Goal: Communication & Community: Share content

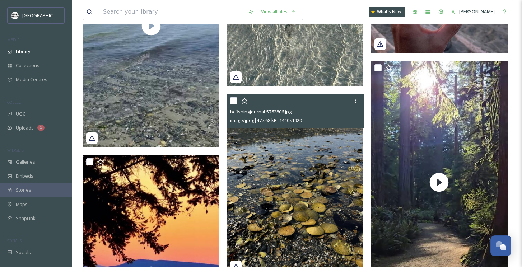
scroll to position [711, 0]
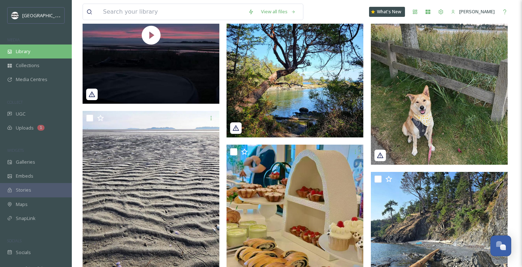
click at [34, 48] on div "Library" at bounding box center [36, 52] width 72 height 14
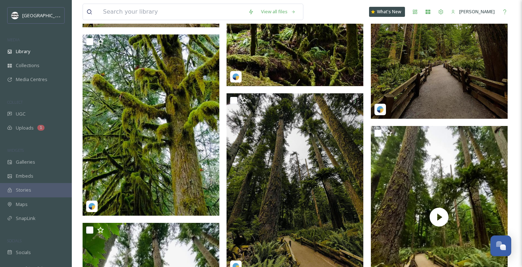
scroll to position [1630, 0]
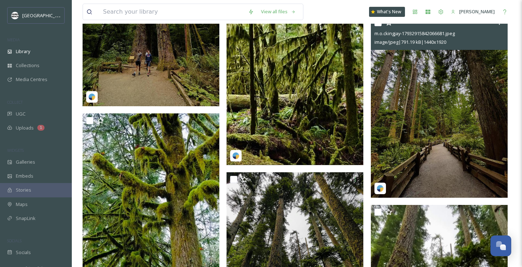
click at [447, 187] on img at bounding box center [439, 106] width 137 height 183
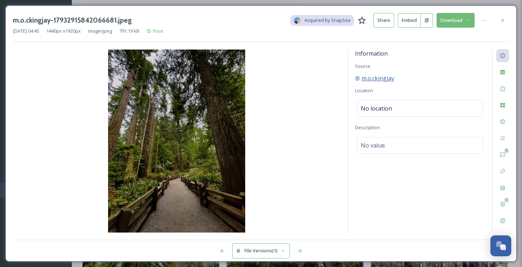
click at [384, 80] on span "m.o.ckingjay" at bounding box center [378, 78] width 33 height 9
click at [443, 19] on button "Download" at bounding box center [456, 20] width 38 height 15
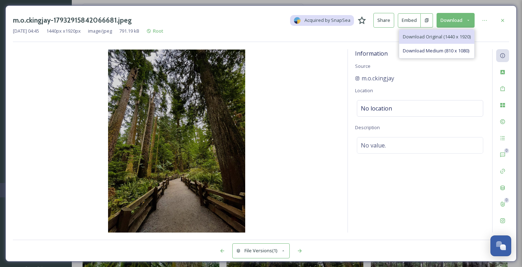
click at [423, 36] on span "Download Original (1440 x 1920)" at bounding box center [437, 36] width 68 height 7
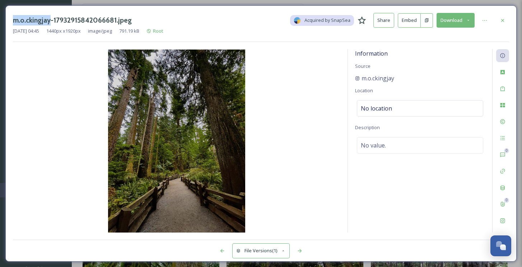
drag, startPoint x: 9, startPoint y: 20, endPoint x: 51, endPoint y: 17, distance: 41.8
click at [51, 17] on div "m.o.ckingjay-17932915842066681.jpeg Acquired by SnapSea Share Embed Download Se…" at bounding box center [261, 133] width 512 height 257
copy h3 "m.o.ckingjay"
click at [374, 79] on span "m.o.ckingjay" at bounding box center [378, 78] width 33 height 9
drag, startPoint x: 409, startPoint y: 80, endPoint x: 359, endPoint y: 76, distance: 50.8
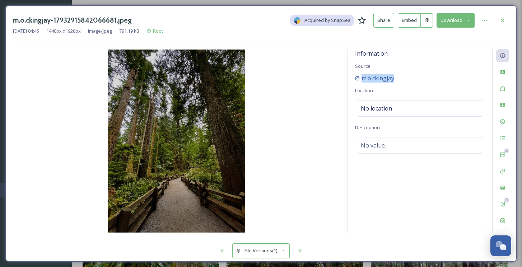
click at [359, 76] on div "m.o.ckingjay" at bounding box center [420, 78] width 130 height 9
copy span "m.o.ckingjay"
click at [472, 2] on div "m.o.ckingjay-17932915842066681.jpeg Acquired by SnapSea Share Embed Download Se…" at bounding box center [261, 133] width 522 height 267
click at [1, 11] on div "m.o.ckingjay-17932915842066681.jpeg Acquired by SnapSea Share Embed Download Se…" at bounding box center [261, 133] width 522 height 267
click at [4, 5] on div "m.o.ckingjay-17932915842066681.jpeg Acquired by SnapSea Share Embed Download Se…" at bounding box center [261, 133] width 522 height 267
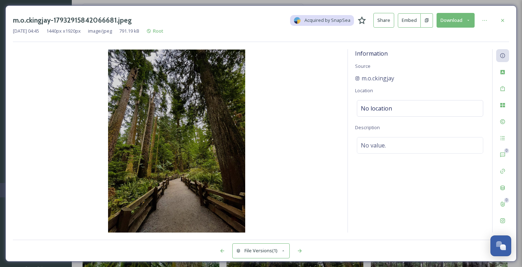
click at [483, 4] on div "m.o.ckingjay-17932915842066681.jpeg Acquired by SnapSea Share Embed Download Se…" at bounding box center [261, 133] width 522 height 267
click at [4, 1] on div "m.o.ckingjay-17932915842066681.jpeg Acquired by SnapSea Share Embed Download Se…" at bounding box center [261, 133] width 522 height 267
click at [502, 18] on icon at bounding box center [503, 21] width 6 height 6
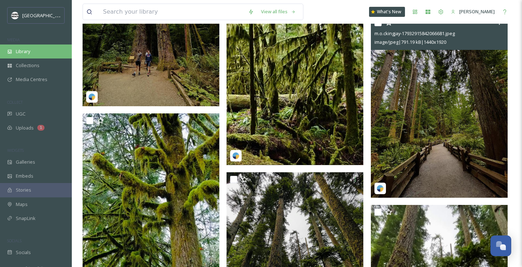
click at [23, 52] on span "Library" at bounding box center [23, 51] width 14 height 7
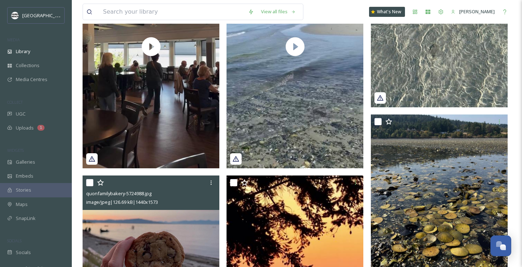
scroll to position [469, 0]
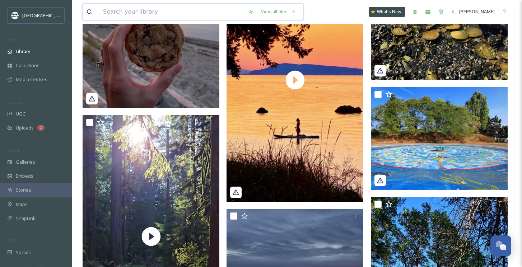
click at [125, 12] on input at bounding box center [172, 12] width 145 height 16
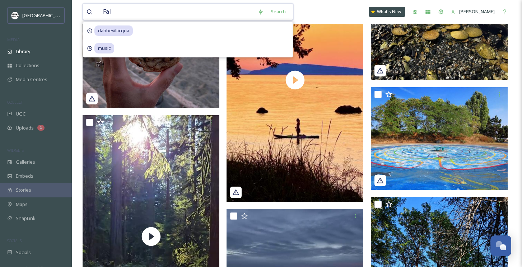
type input "Fall"
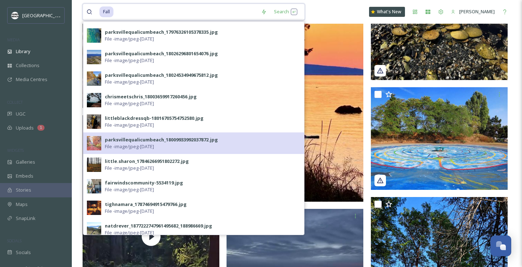
scroll to position [0, 0]
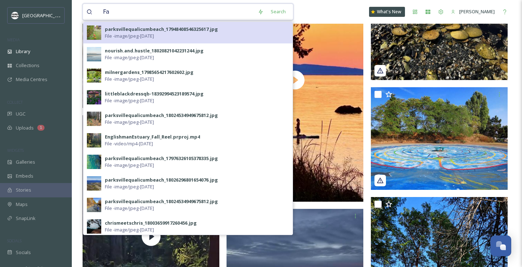
type input "F"
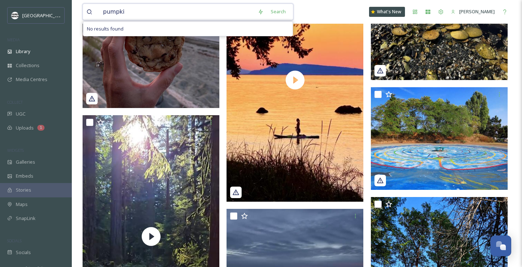
type input "pumpkin"
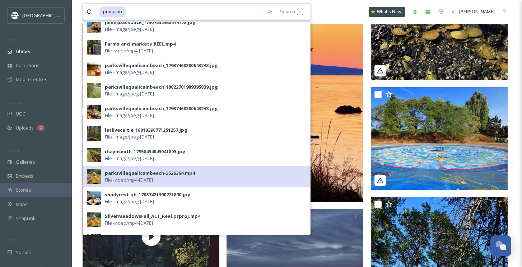
scroll to position [239, 0]
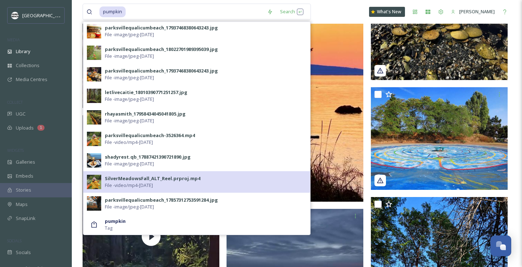
click at [113, 180] on div "SilverMeadowsFall_ALT_Reel.prproj.mp4" at bounding box center [153, 178] width 96 height 7
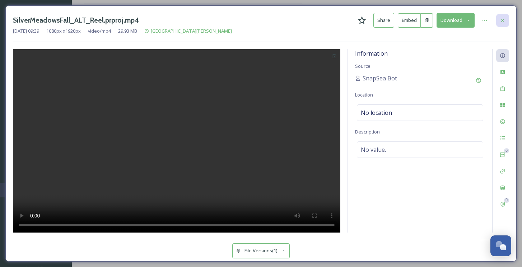
click at [502, 20] on icon at bounding box center [503, 21] width 6 height 6
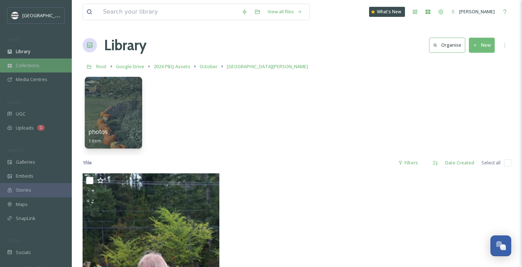
click at [32, 65] on span "Collections" at bounding box center [28, 65] width 24 height 7
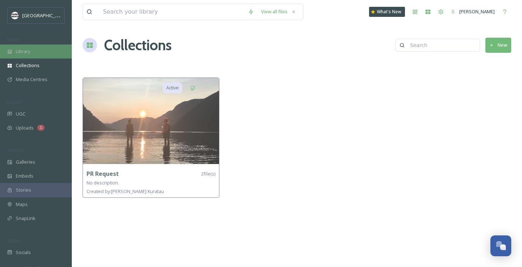
click at [40, 50] on div "Library" at bounding box center [36, 52] width 72 height 14
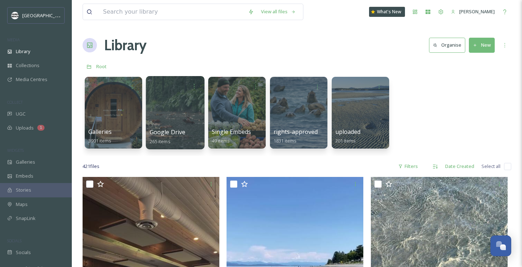
click at [162, 106] on div at bounding box center [175, 112] width 59 height 73
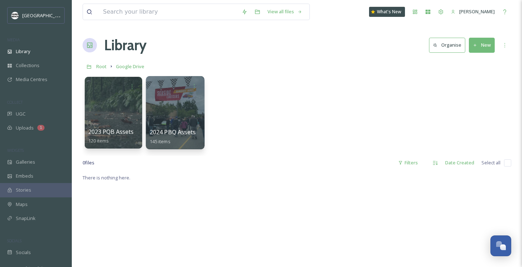
click at [169, 101] on div at bounding box center [175, 112] width 59 height 73
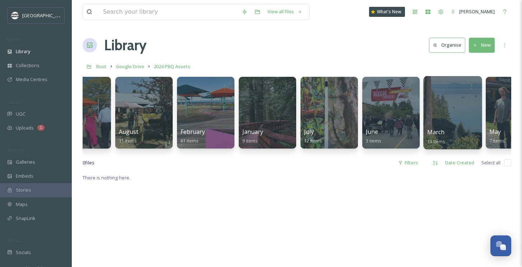
scroll to position [0, 189]
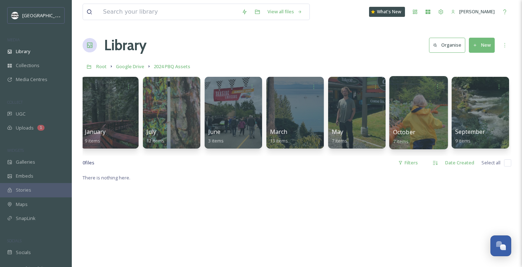
click at [419, 107] on div at bounding box center [419, 112] width 59 height 73
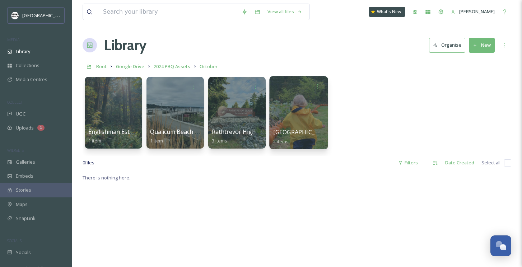
click at [304, 110] on div at bounding box center [298, 112] width 59 height 73
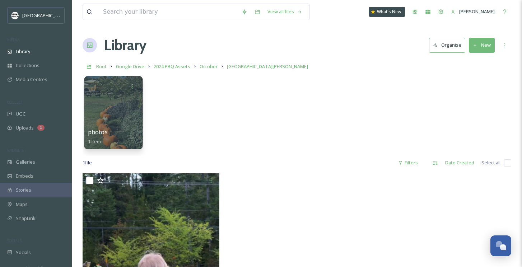
click at [94, 100] on div at bounding box center [113, 112] width 59 height 73
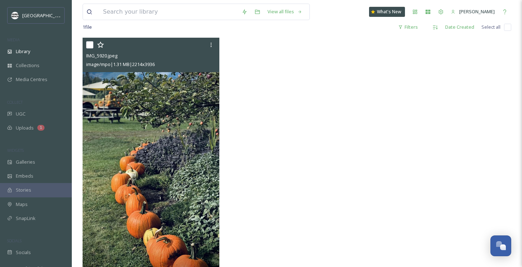
scroll to position [98, 0]
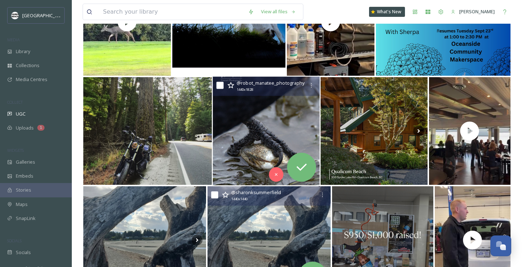
scroll to position [527, 0]
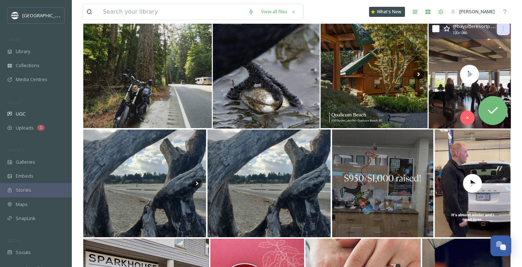
click at [506, 30] on icon at bounding box center [504, 29] width 6 height 6
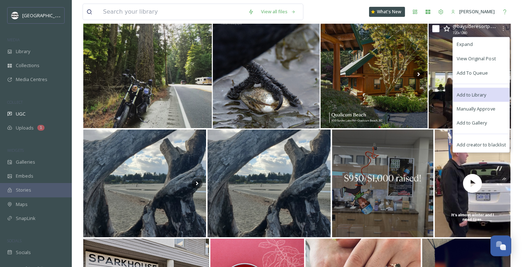
click at [478, 92] on span "Add to Library" at bounding box center [472, 94] width 30 height 7
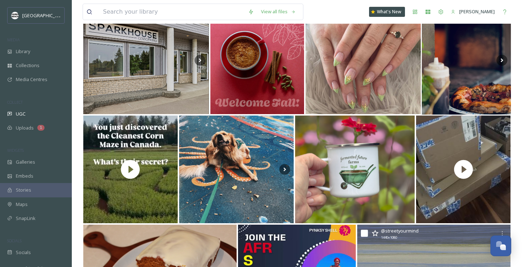
scroll to position [842, 0]
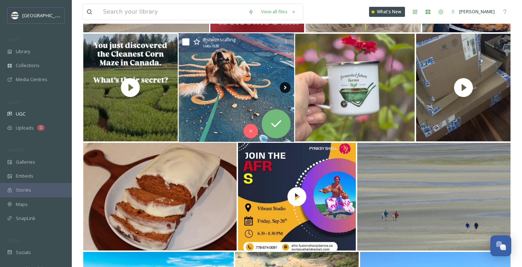
click at [287, 86] on icon at bounding box center [285, 87] width 11 height 11
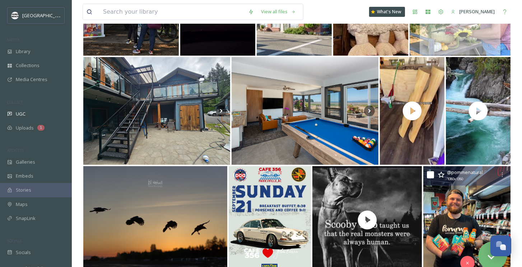
scroll to position [1982, 0]
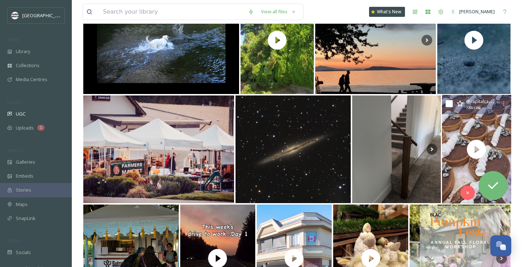
click at [480, 102] on span "@ capitalcakeco" at bounding box center [482, 101] width 33 height 7
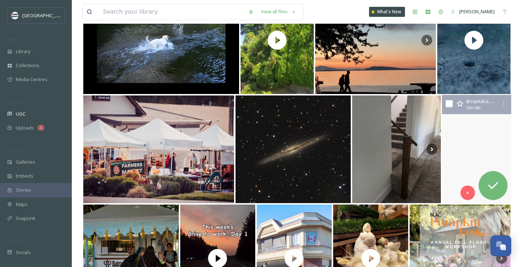
click at [497, 132] on video "Sad to see the summer fade away, but it’s always made better by the return of p…" at bounding box center [476, 149] width 69 height 109
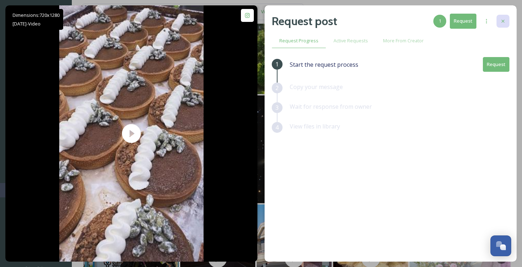
click at [499, 18] on div at bounding box center [503, 21] width 13 height 13
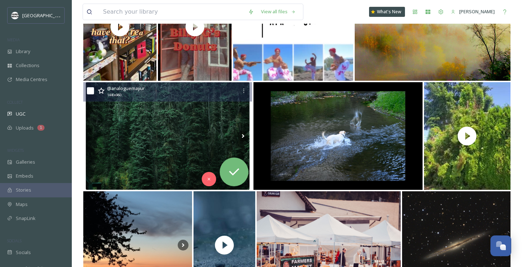
scroll to position [2029, 0]
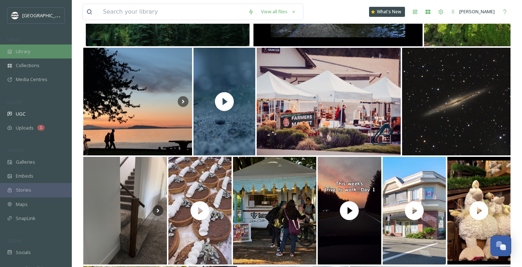
click at [39, 45] on div "Library" at bounding box center [36, 52] width 72 height 14
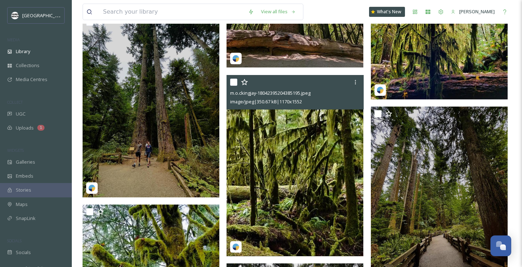
scroll to position [1627, 0]
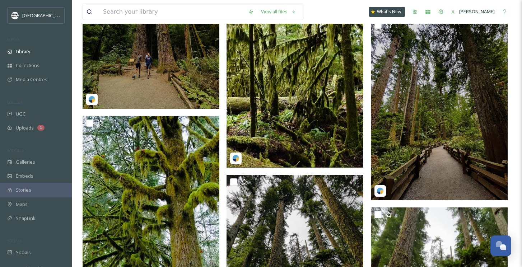
click at [165, 88] on img at bounding box center [151, 17] width 137 height 183
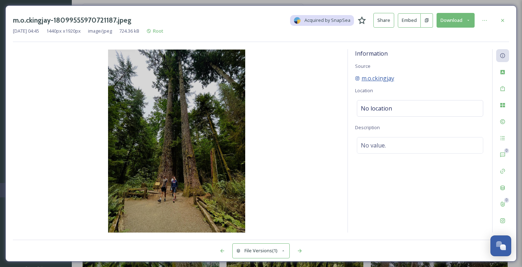
click at [379, 79] on span "m.o.ckingjay" at bounding box center [378, 78] width 33 height 9
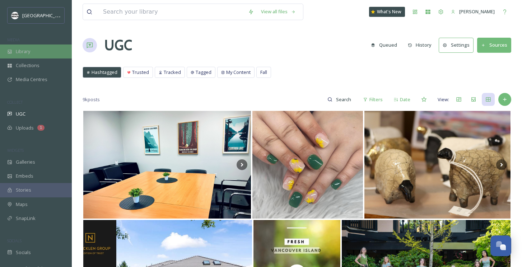
click at [33, 51] on div "Library" at bounding box center [36, 52] width 72 height 14
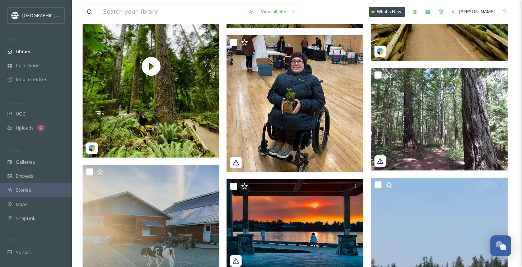
scroll to position [1880, 0]
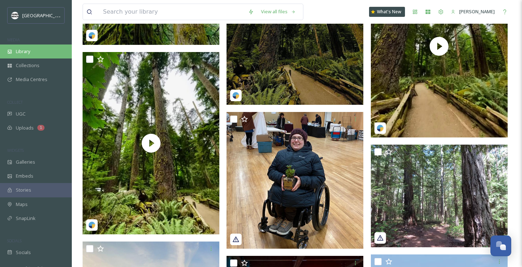
click at [26, 49] on span "Library" at bounding box center [23, 51] width 14 height 7
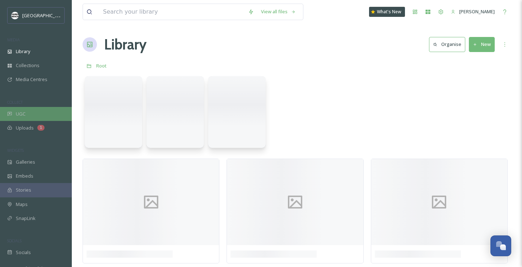
scroll to position [0, 0]
click at [27, 112] on div "UGC" at bounding box center [36, 114] width 72 height 14
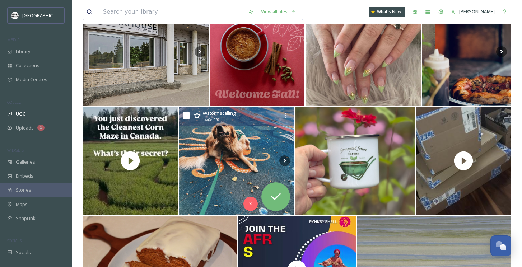
scroll to position [789, 0]
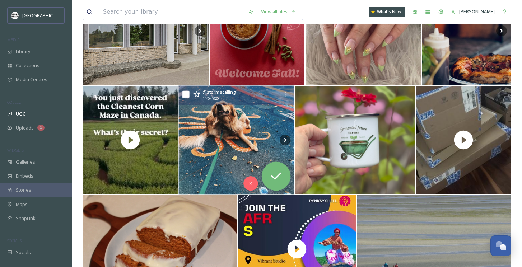
click at [231, 162] on img at bounding box center [237, 140] width 116 height 109
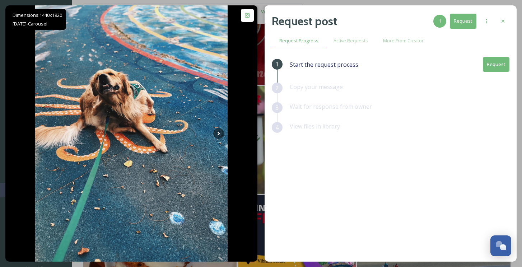
click at [492, 64] on button "Request" at bounding box center [496, 64] width 27 height 15
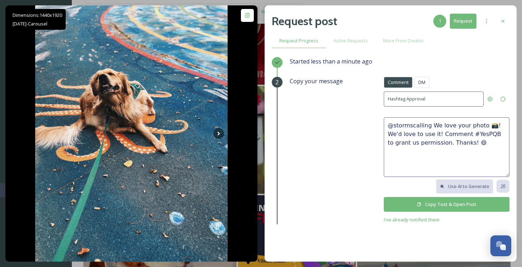
click at [430, 125] on textarea "@stormscalling We love your photo 📸! We'd love to use it! Comment #YesPQB to gr…" at bounding box center [447, 147] width 126 height 60
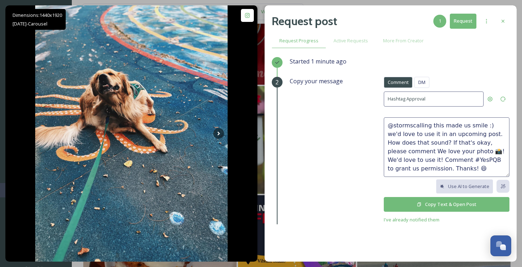
drag, startPoint x: 413, startPoint y: 158, endPoint x: 375, endPoint y: 148, distance: 38.7
click at [375, 148] on div "Copy your message Comment DM Comment DM Hashtag Approval @stormscalling this ma…" at bounding box center [400, 150] width 220 height 147
drag, startPoint x: 504, startPoint y: 149, endPoint x: 500, endPoint y: 149, distance: 4.3
click at [500, 149] on textarea "@stormscalling this made us smile :) we'd love to use it in an upcoming post. H…" at bounding box center [447, 147] width 126 height 60
drag, startPoint x: 502, startPoint y: 149, endPoint x: 369, endPoint y: 123, distance: 135.7
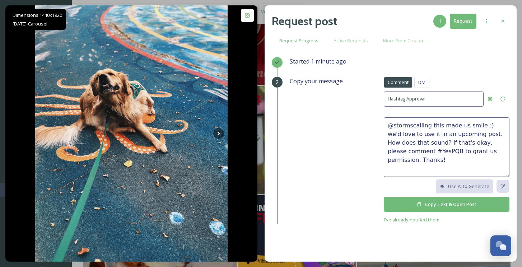
click at [369, 123] on div "Copy your message Comment DM Comment DM Hashtag Approval @stormscalling this ma…" at bounding box center [400, 150] width 220 height 147
type textarea "@stormscalling this made us smile :) we'd love to use it in an upcoming post. H…"
click at [462, 204] on button "Copy Text & Open Post" at bounding box center [447, 204] width 126 height 15
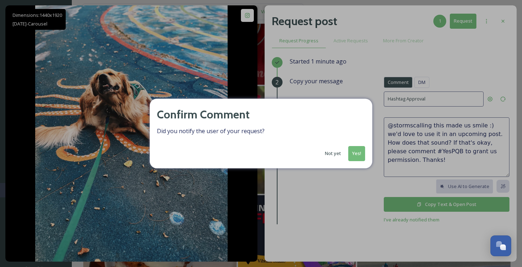
click at [361, 150] on button "Yes!" at bounding box center [357, 153] width 17 height 15
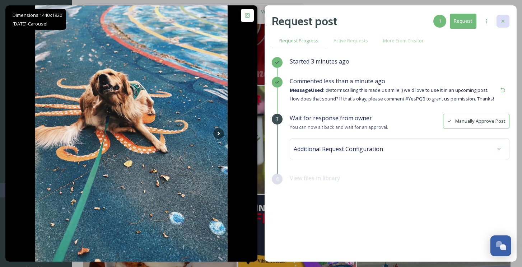
click at [502, 16] on div at bounding box center [503, 21] width 13 height 13
